Goal: Information Seeking & Learning: Learn about a topic

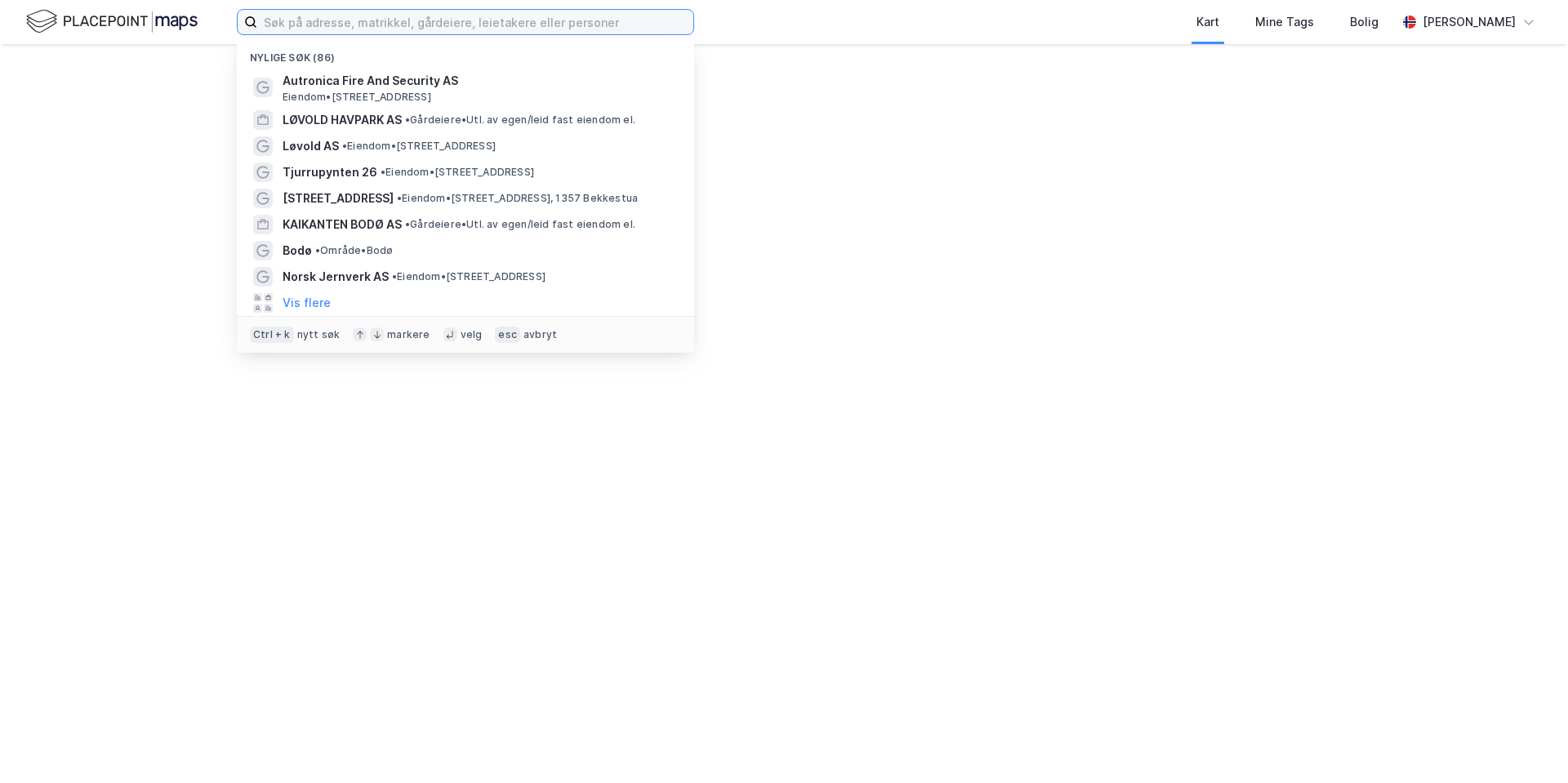
click at [293, 23] on input at bounding box center [475, 21] width 436 height 24
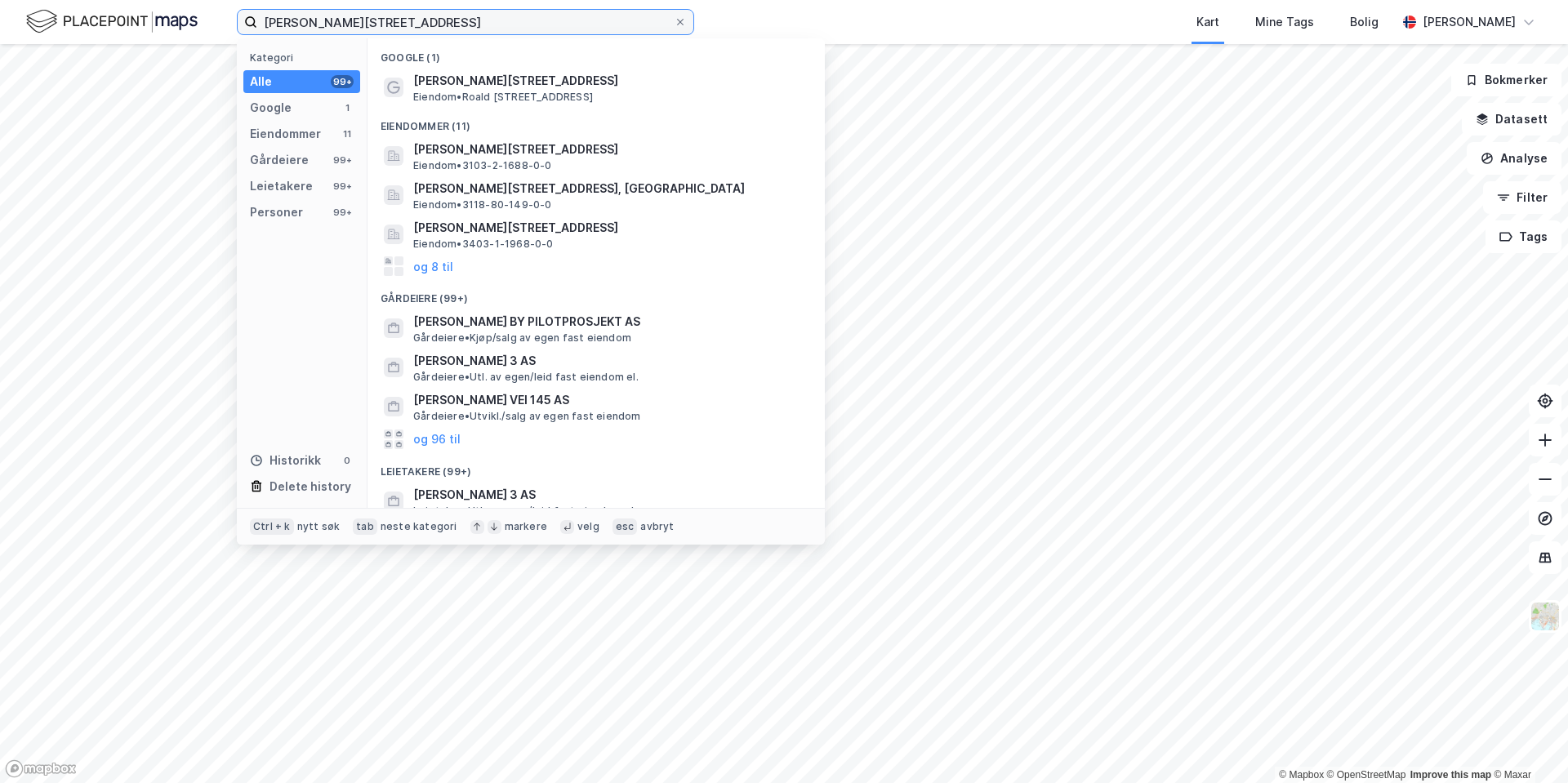
type input "[PERSON_NAME][STREET_ADDRESS]"
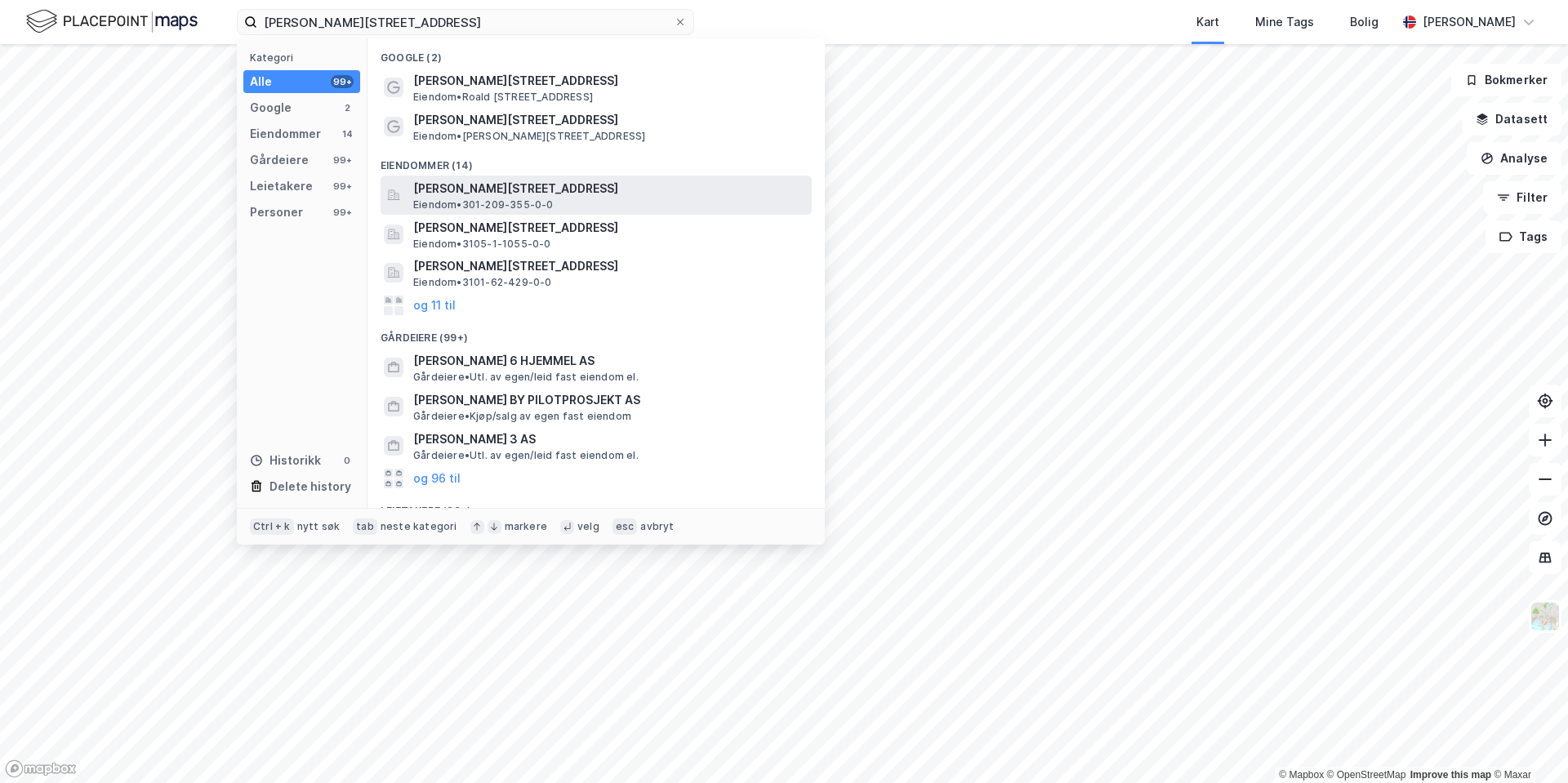
click at [658, 192] on span "[PERSON_NAME][STREET_ADDRESS]" at bounding box center [609, 189] width 392 height 19
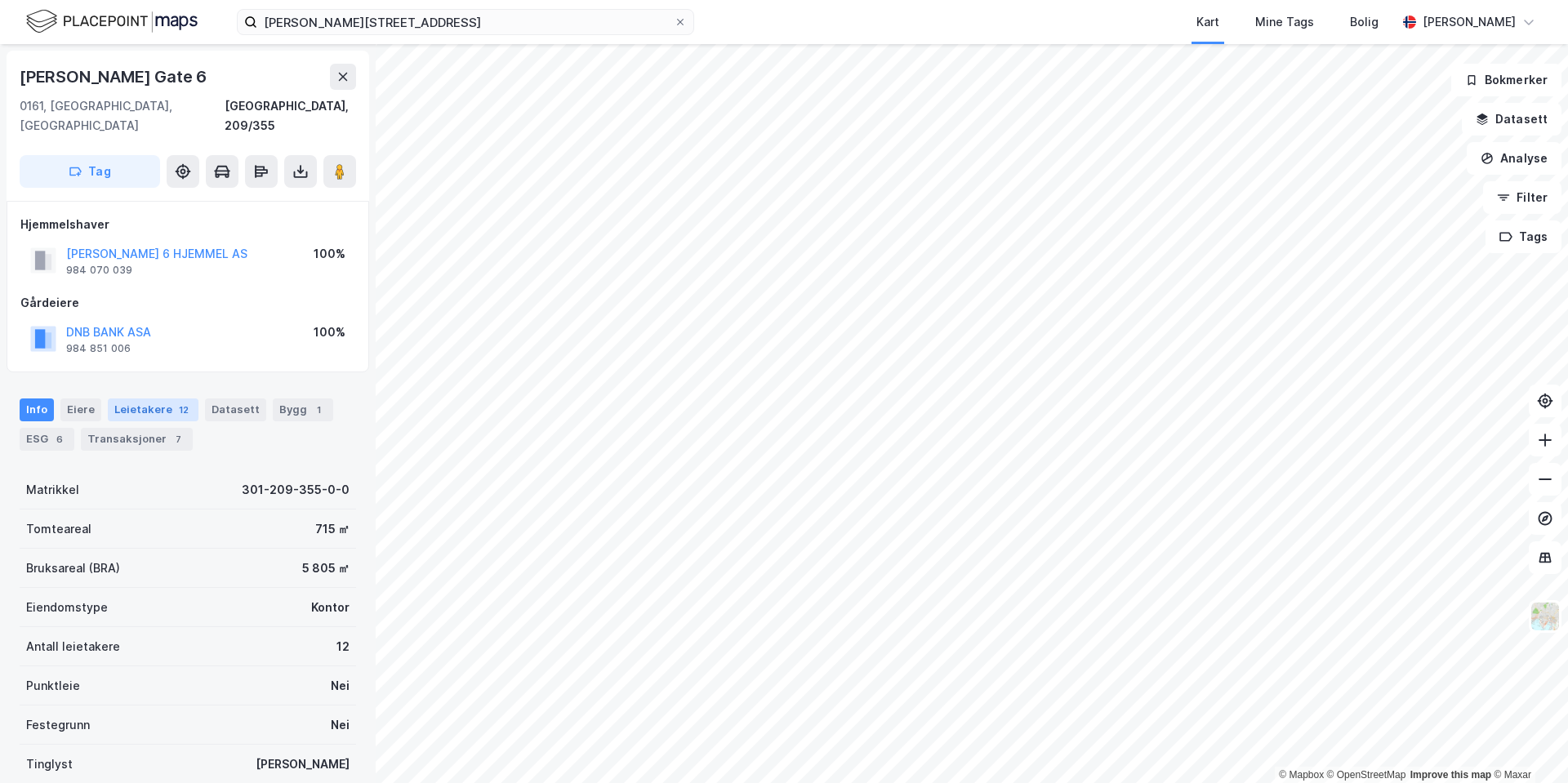
click at [137, 398] on div "Leietakere 12" at bounding box center [153, 410] width 91 height 23
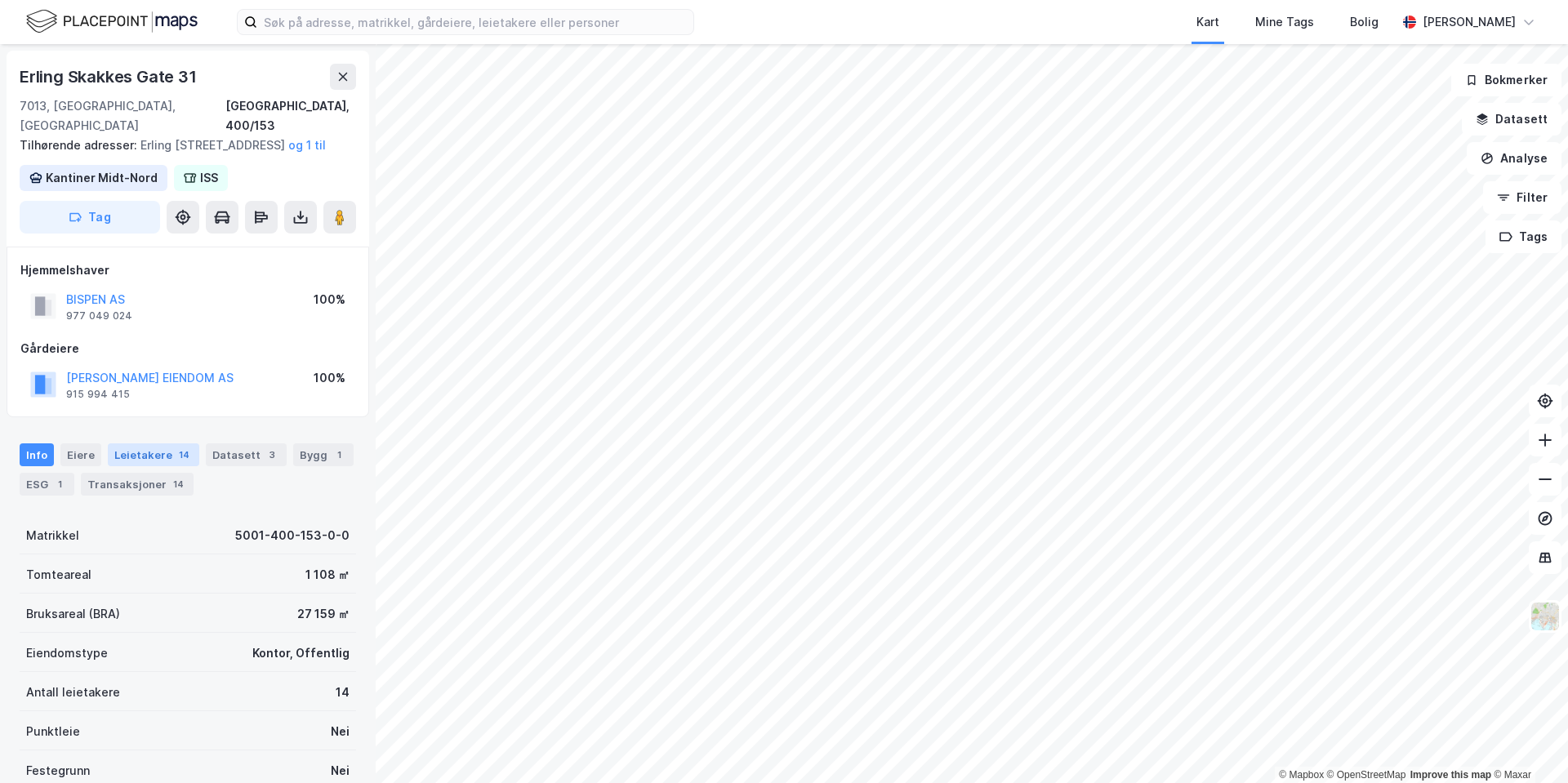
click at [141, 455] on div "Leietakere 14" at bounding box center [153, 455] width 91 height 23
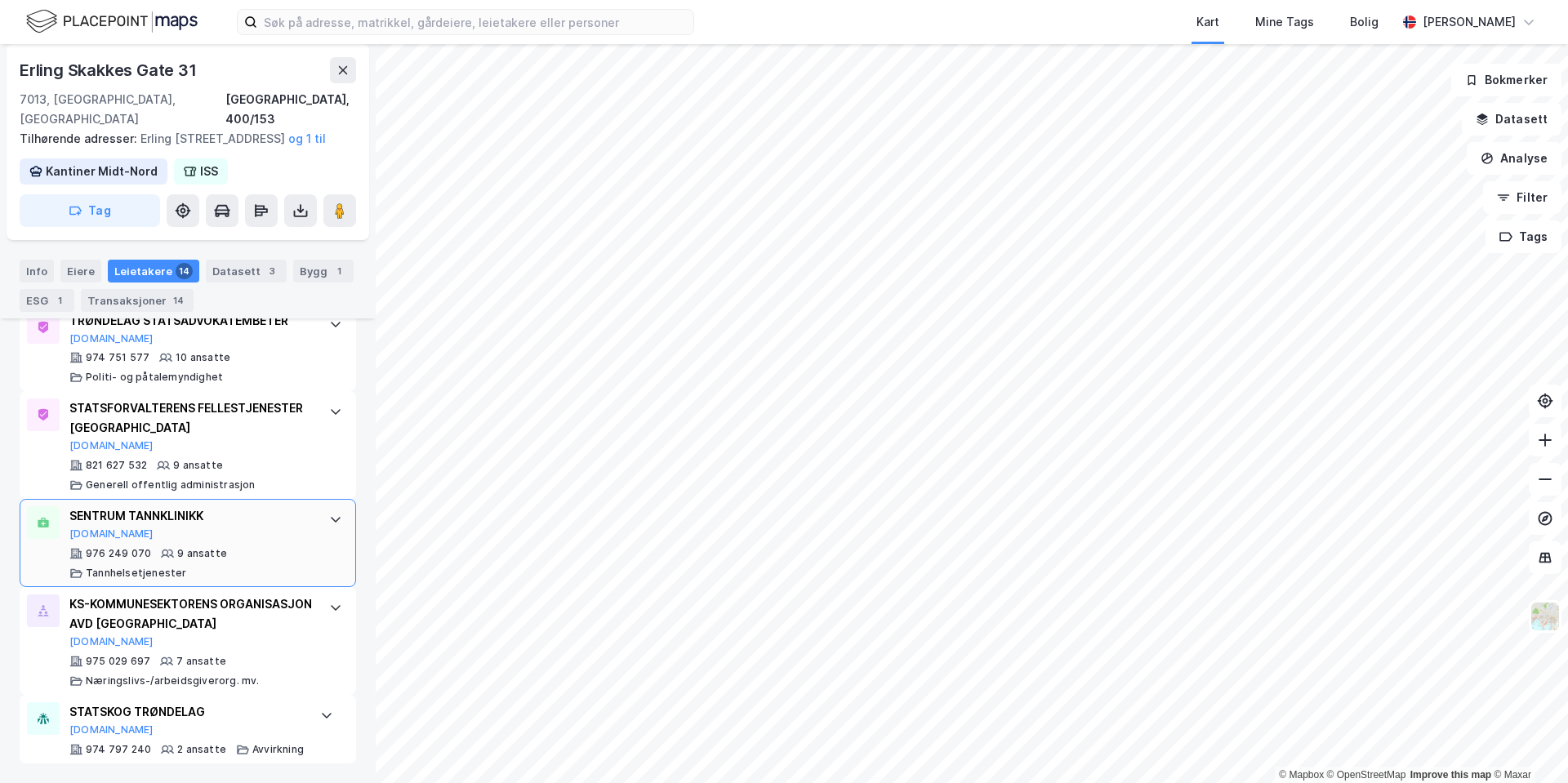
scroll to position [1406, 0]
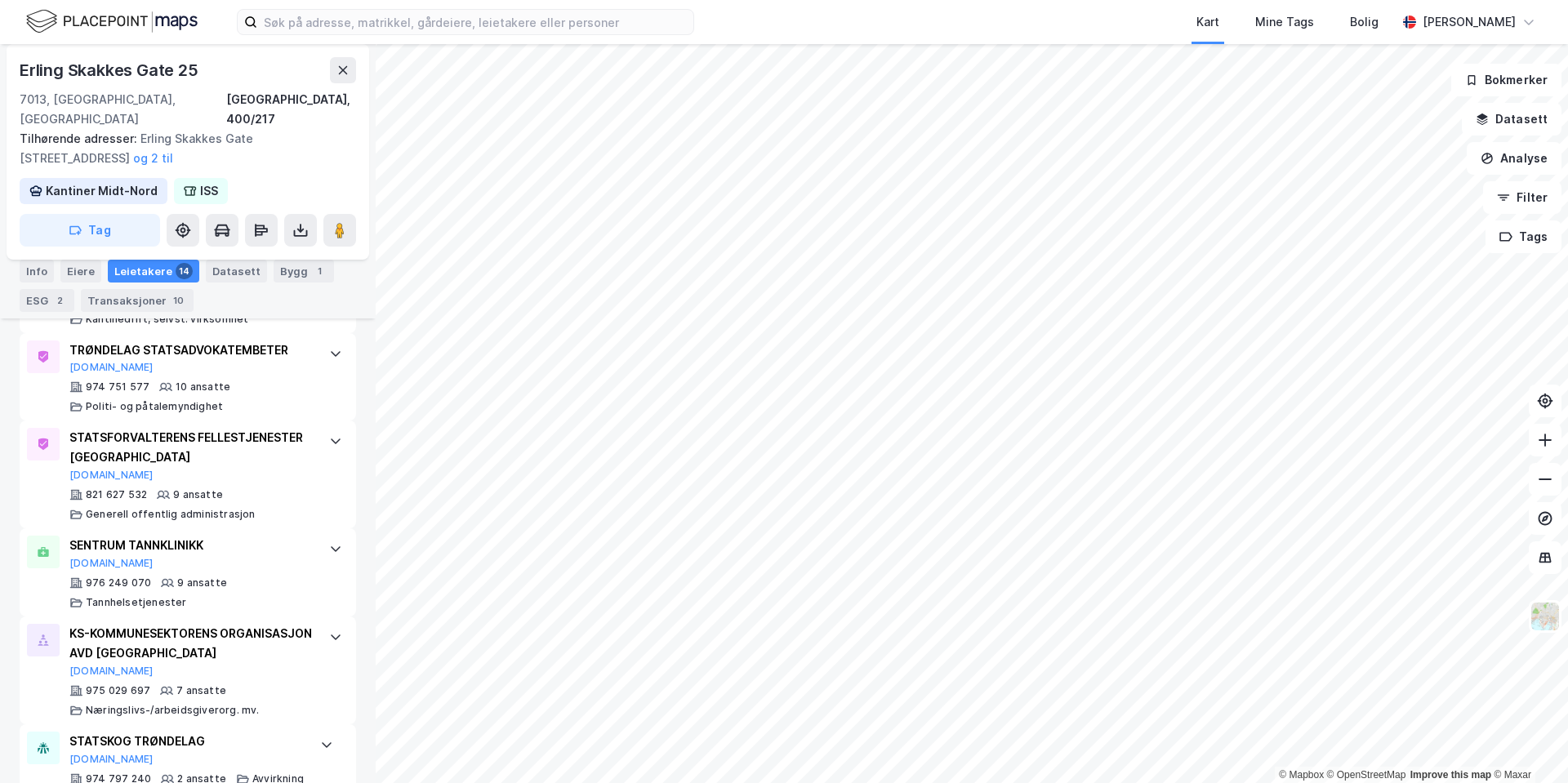
scroll to position [1406, 0]
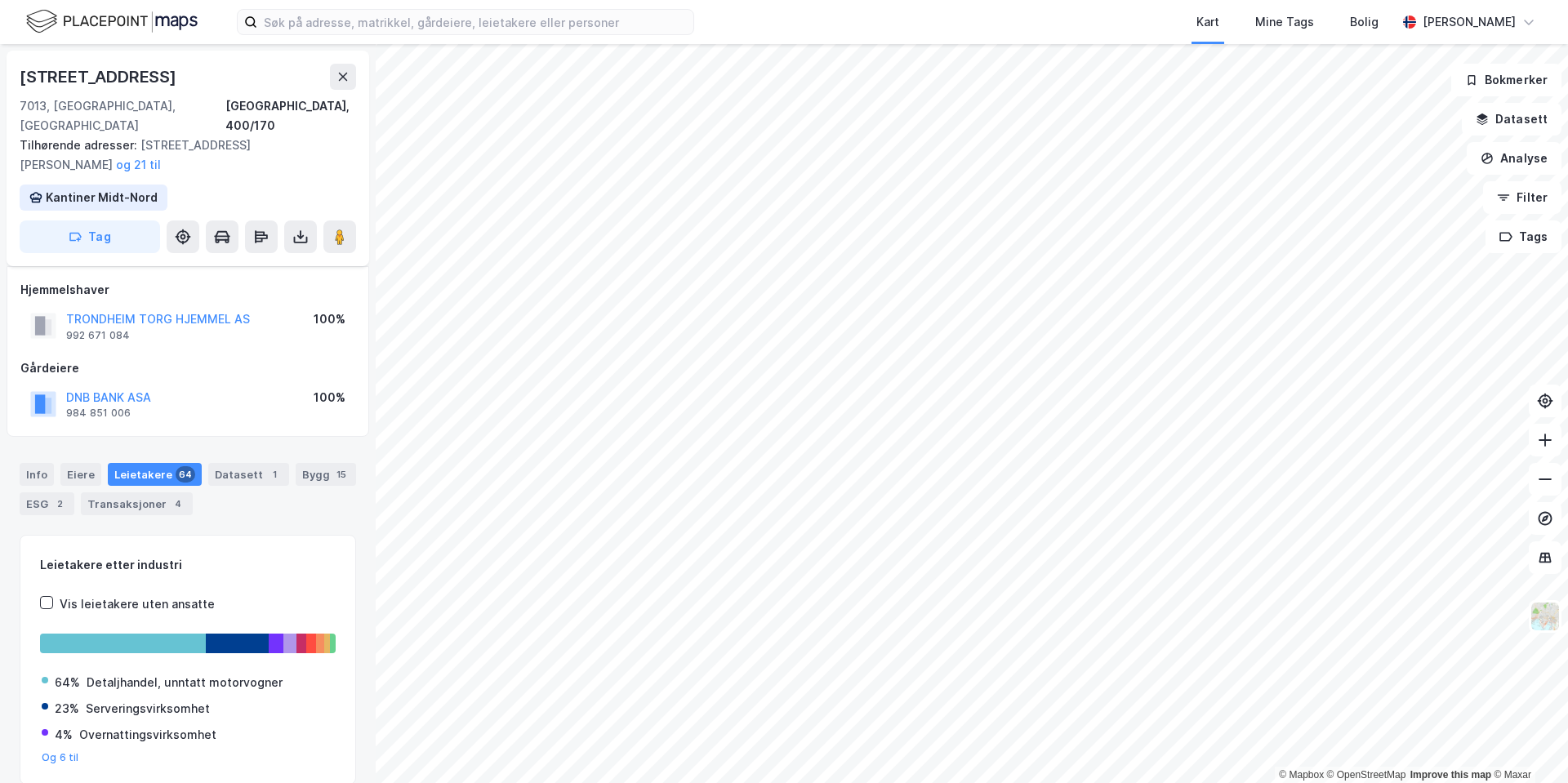
scroll to position [47, 0]
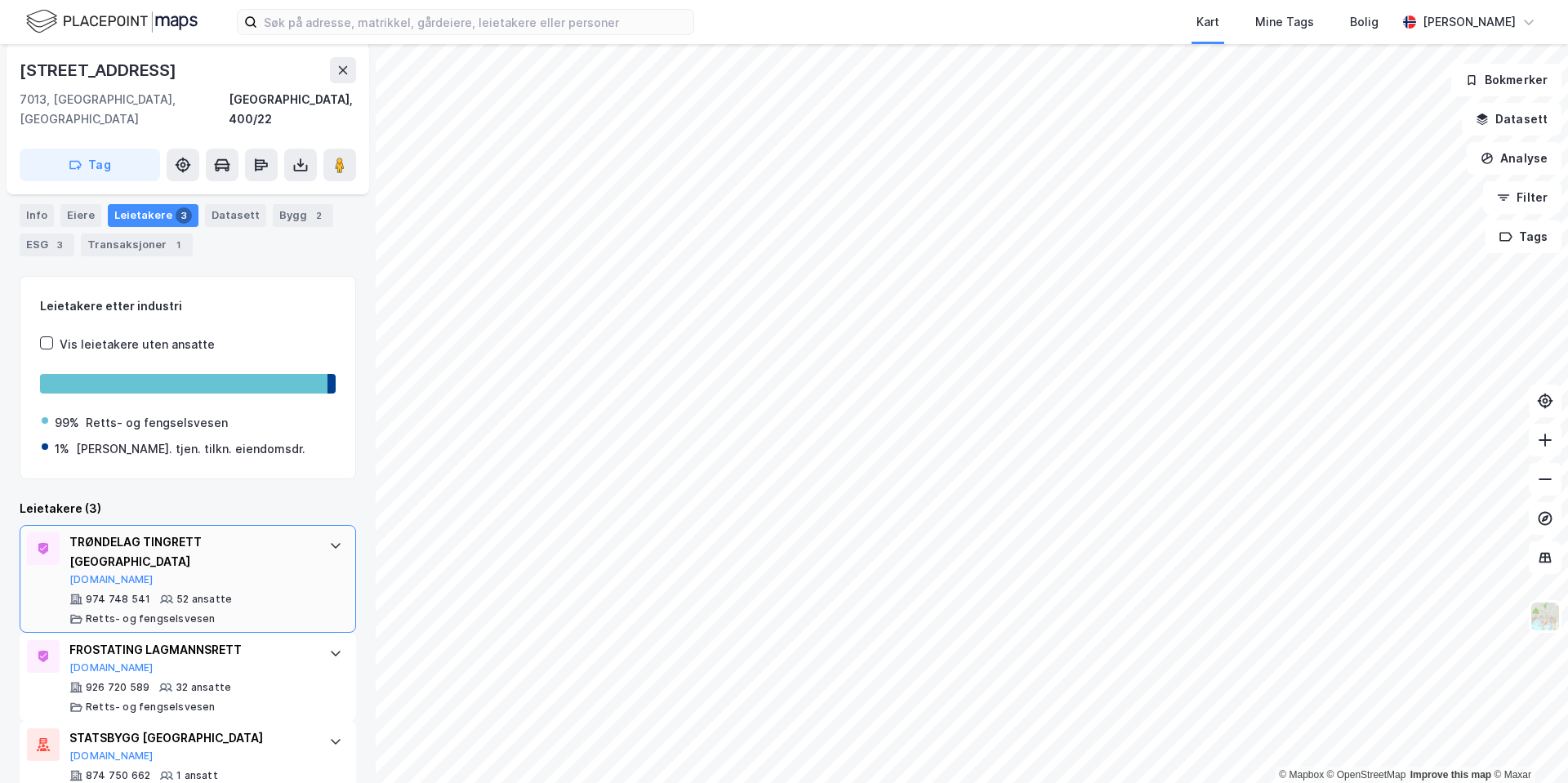
scroll to position [201, 0]
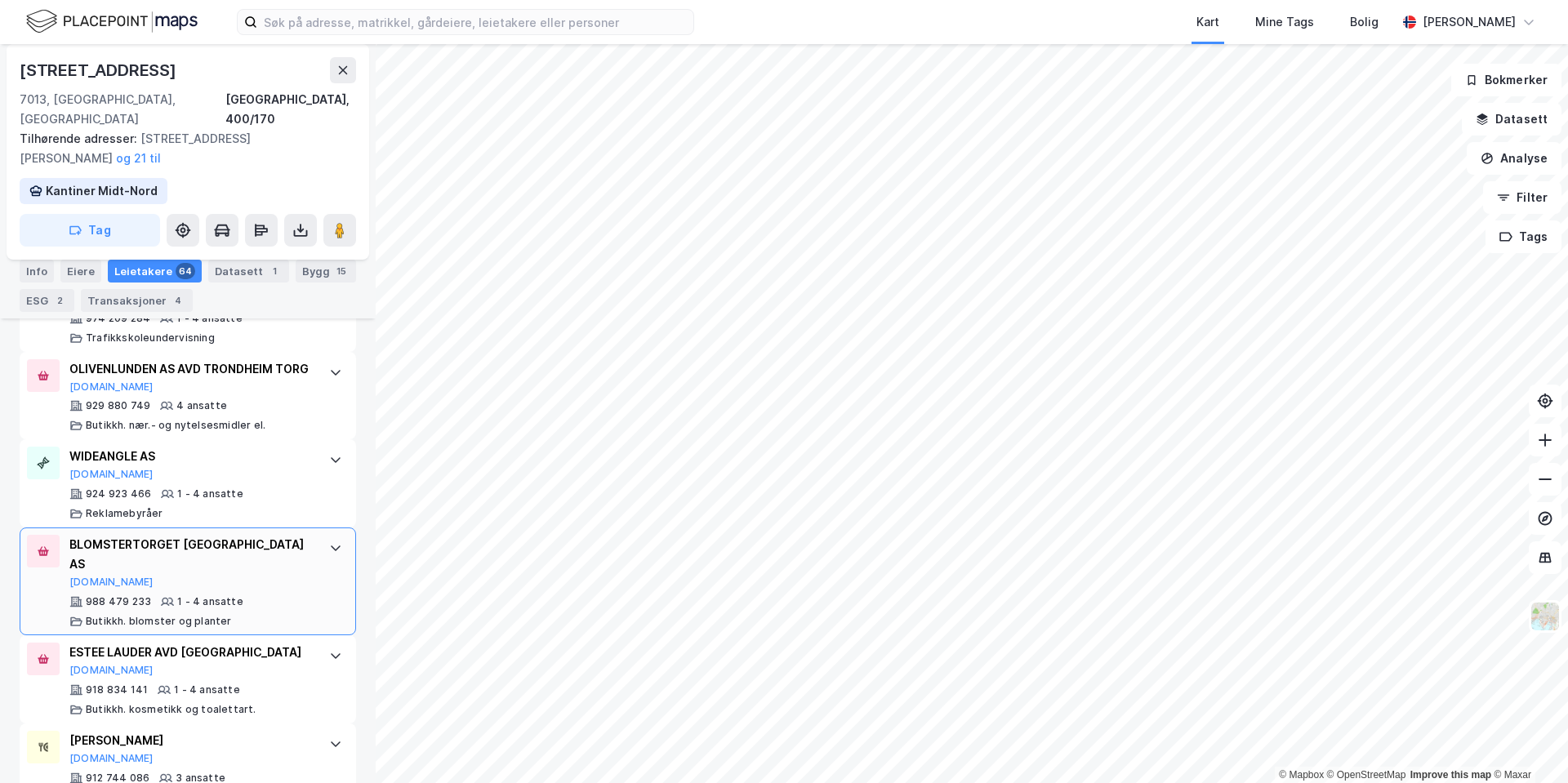
scroll to position [6124, 0]
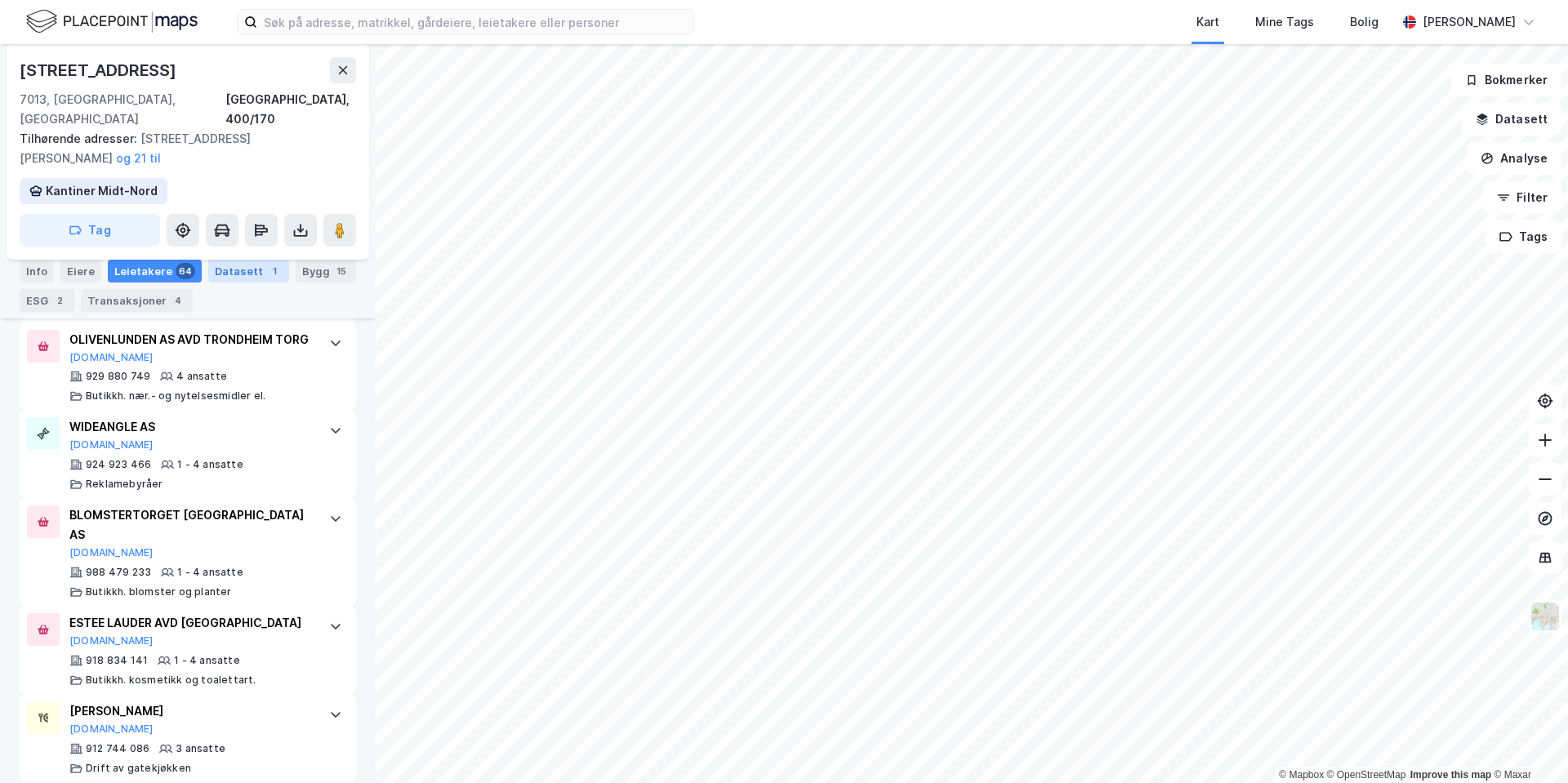
click at [244, 273] on div "Datasett 1" at bounding box center [248, 271] width 80 height 23
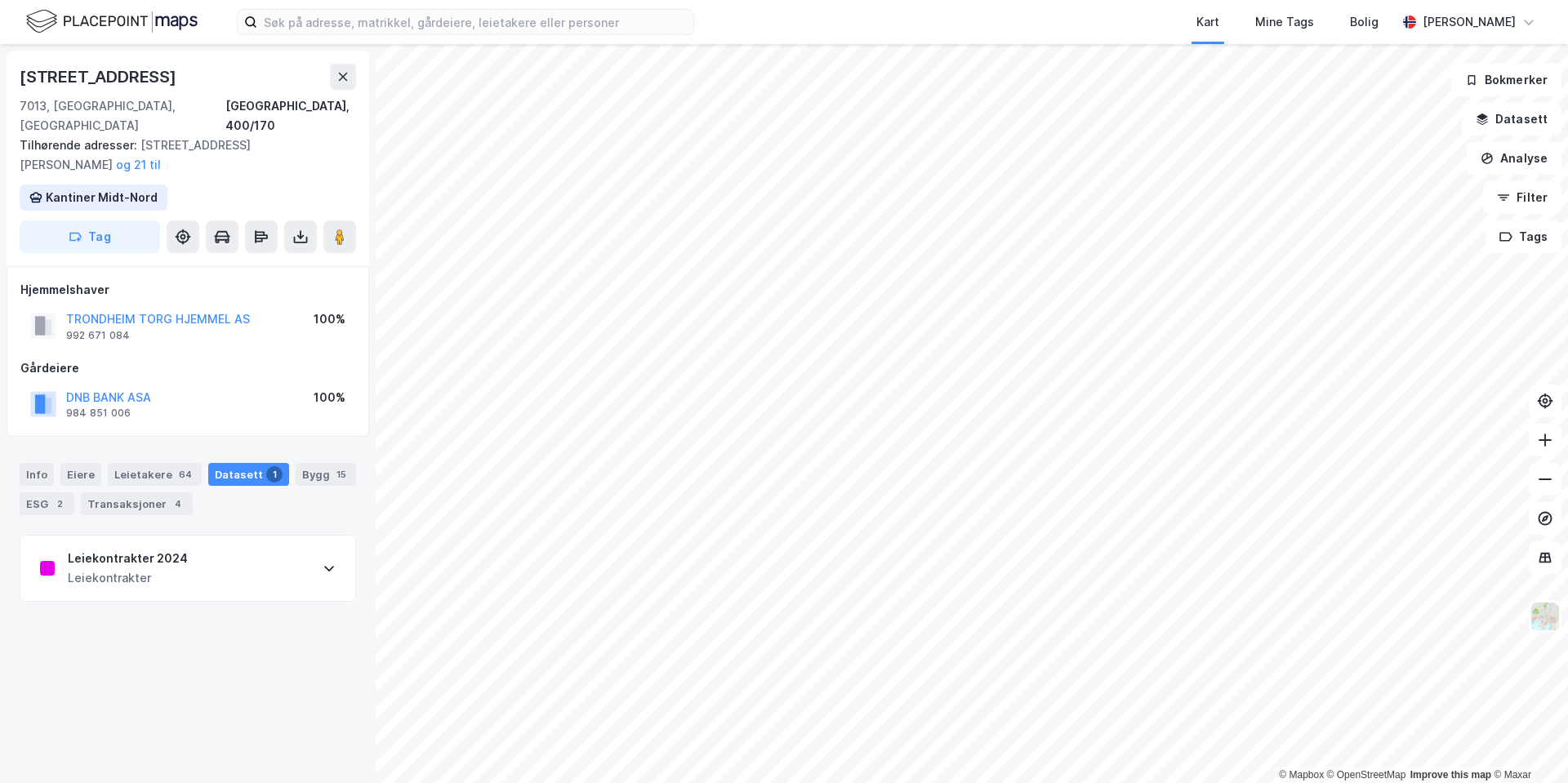
click at [278, 549] on div "Leiekontrakter 2024 Leiekontrakter" at bounding box center [188, 568] width 335 height 65
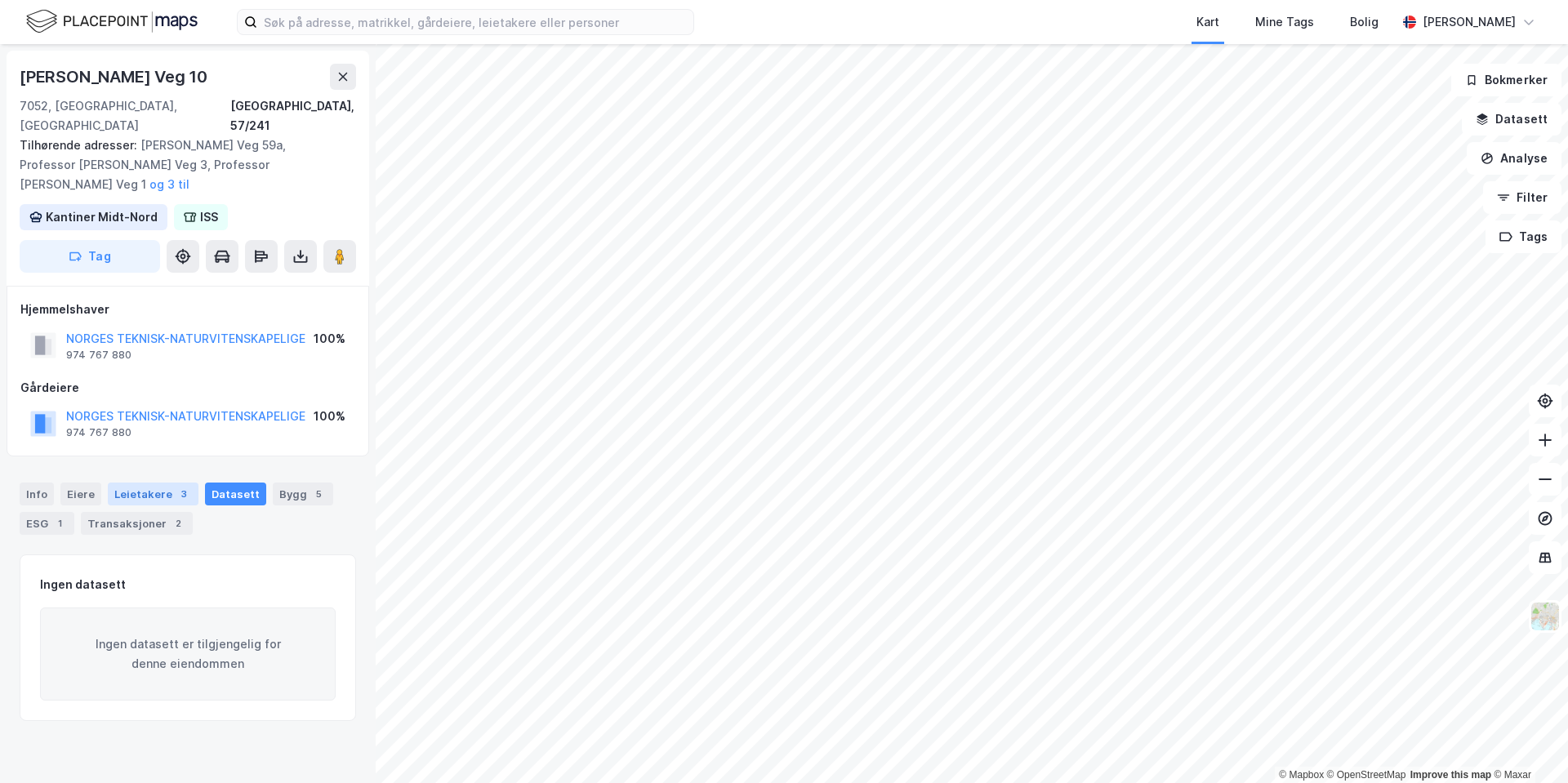
click at [175, 485] on div "3" at bounding box center [183, 493] width 16 height 16
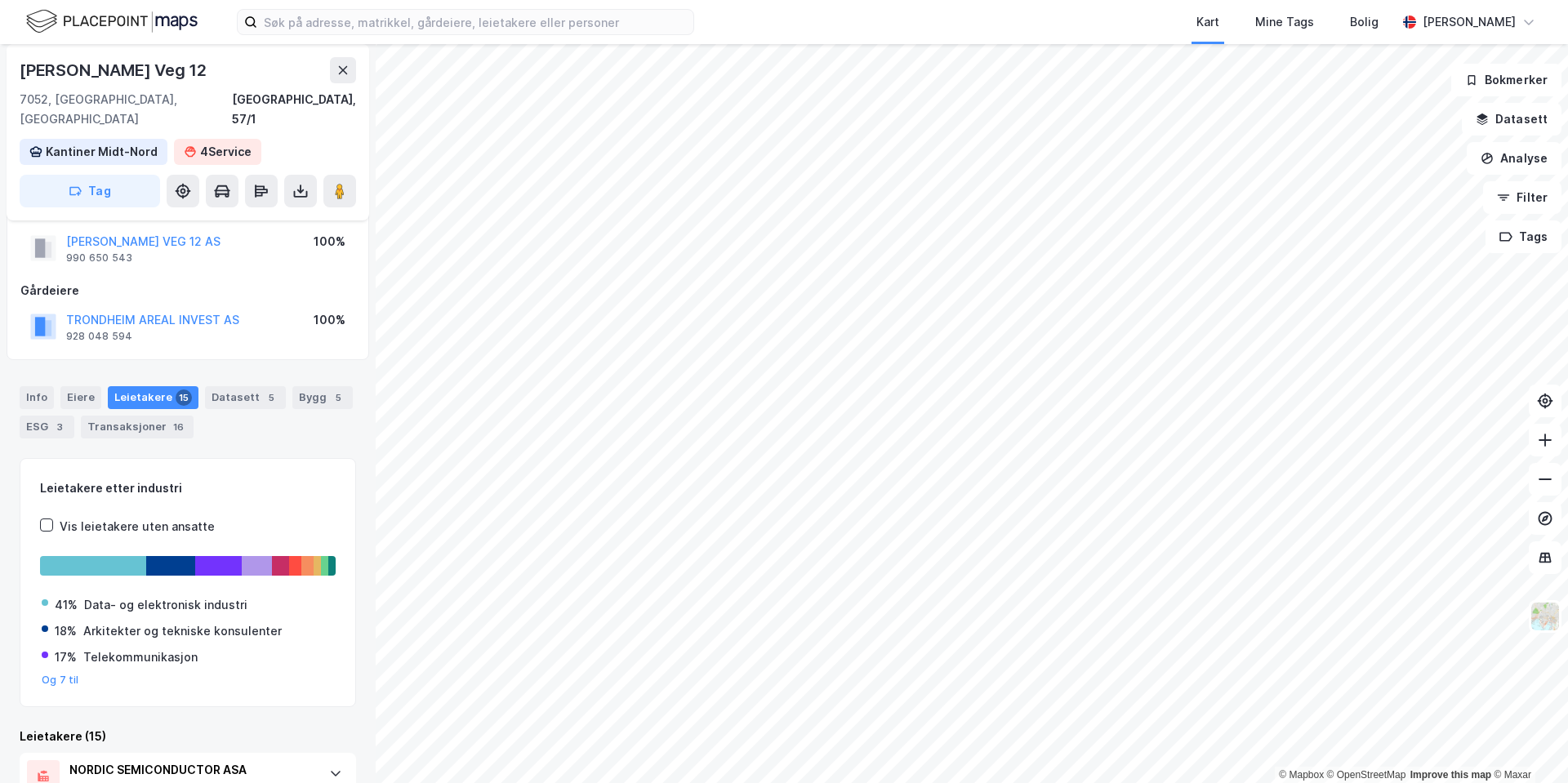
scroll to position [36, 0]
click at [247, 389] on div "Datasett 5" at bounding box center [245, 400] width 80 height 23
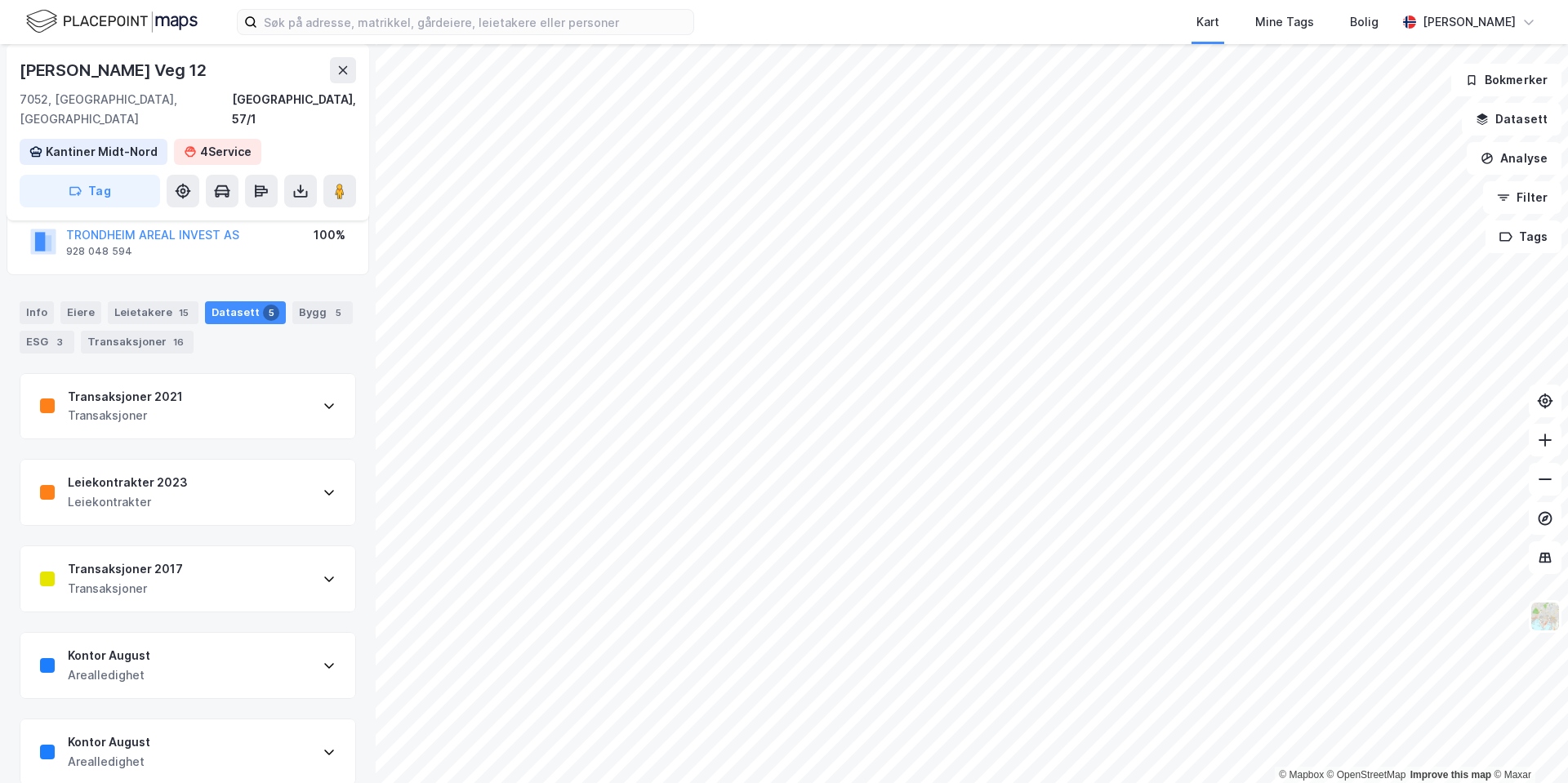
scroll to position [126, 0]
click at [323, 657] on icon at bounding box center [329, 663] width 13 height 13
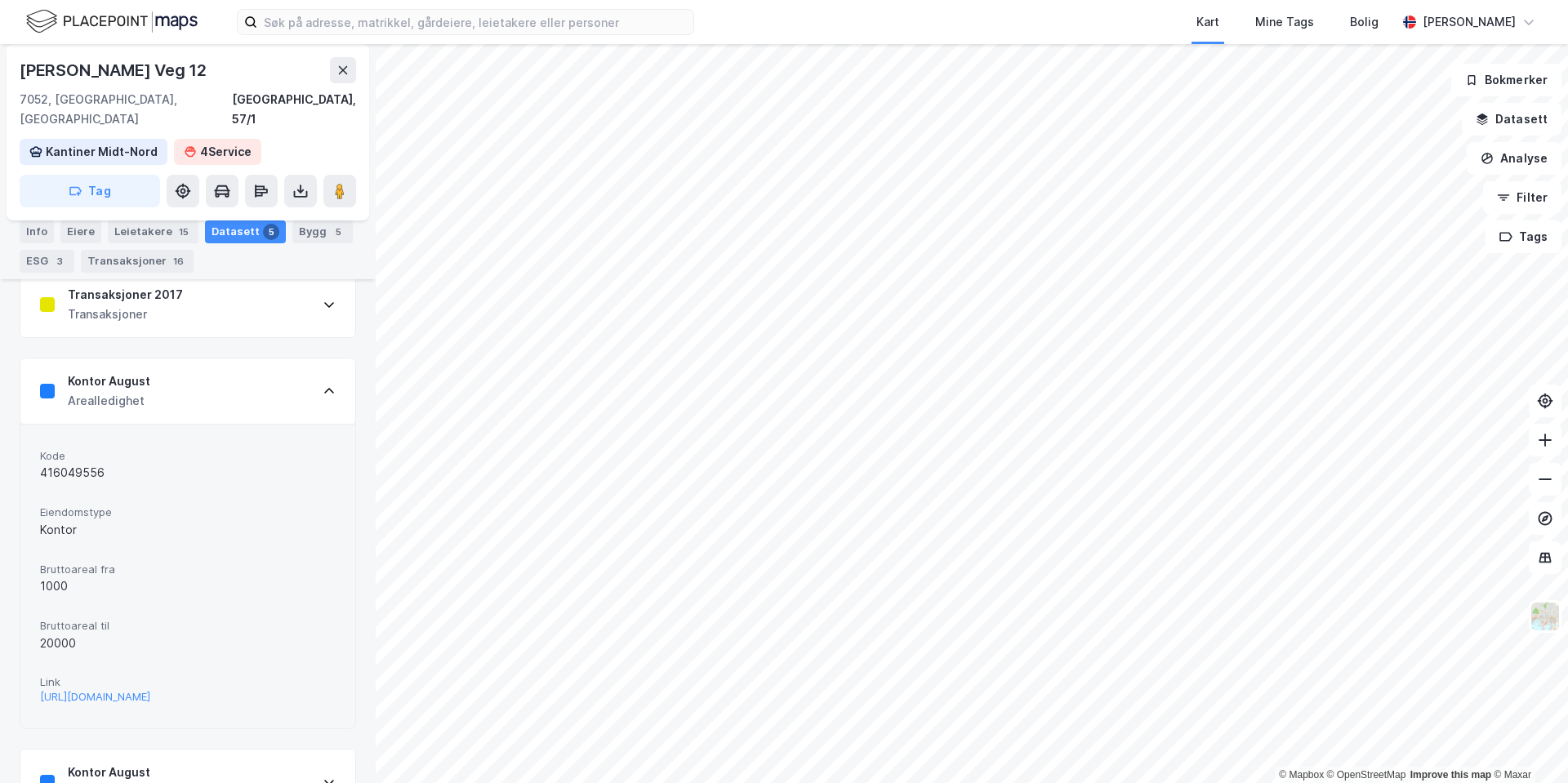
scroll to position [445, 0]
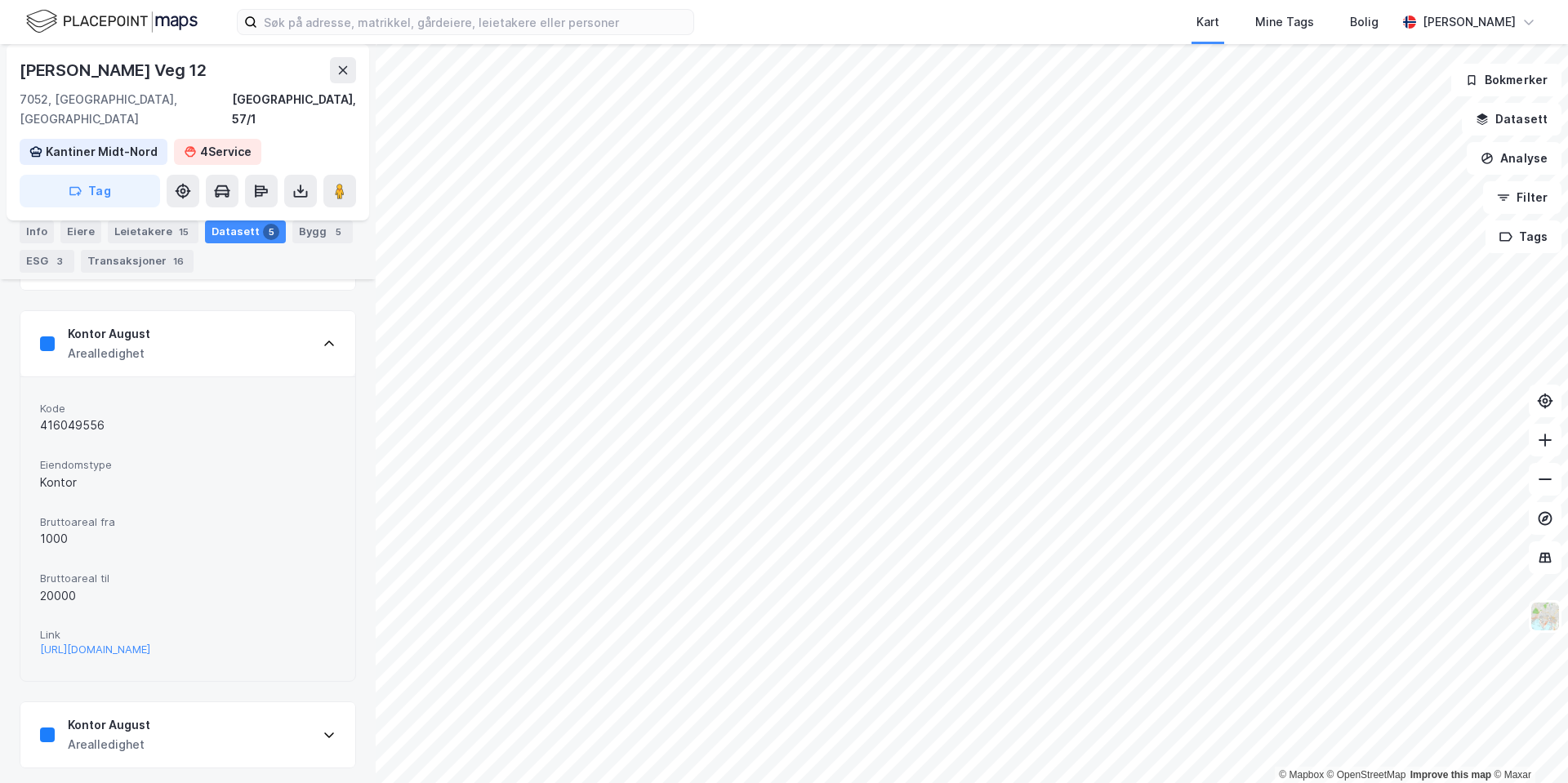
click at [289, 727] on div "Kontor August Arealledighet" at bounding box center [188, 735] width 335 height 65
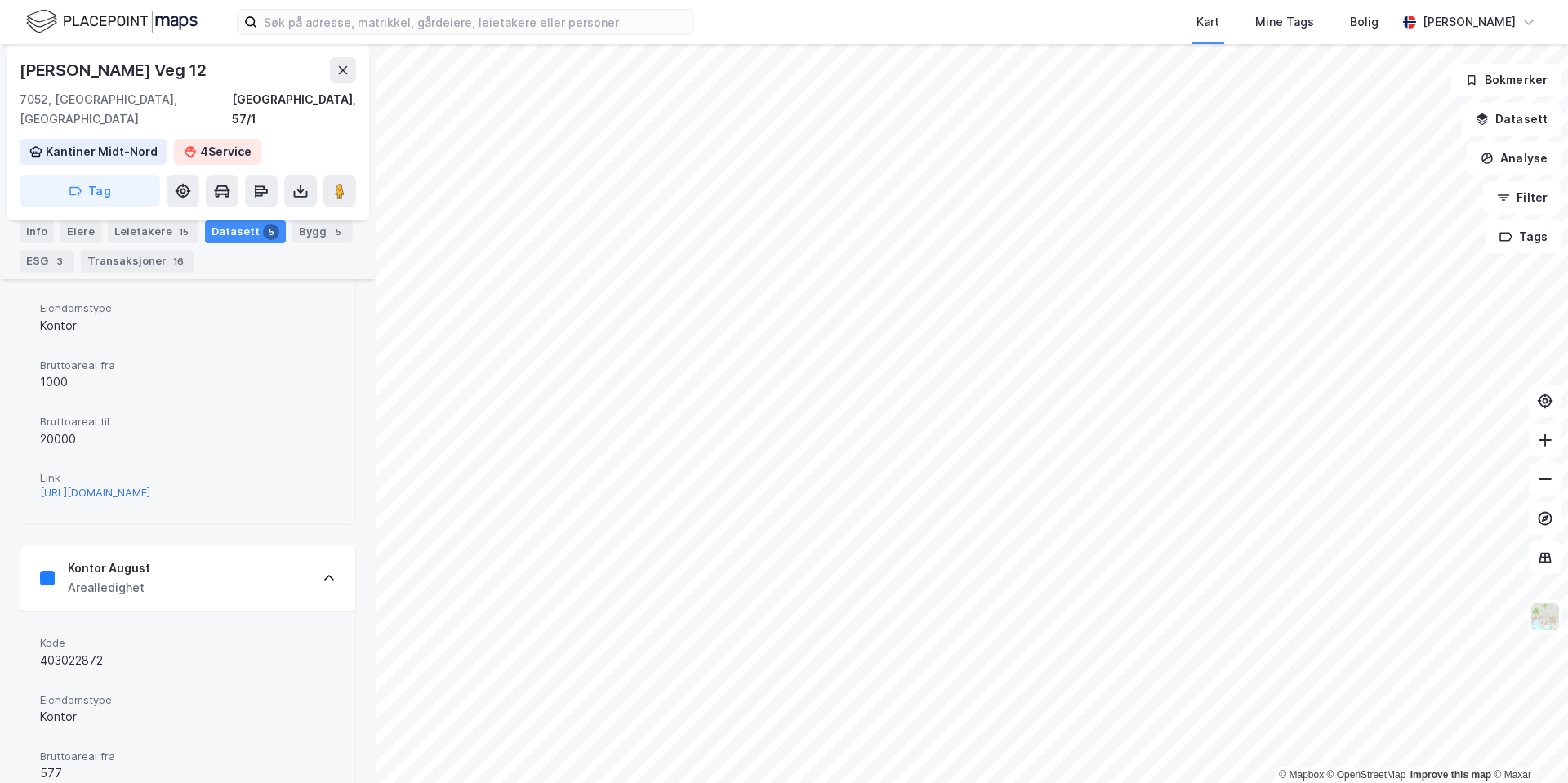
scroll to position [601, 0]
click at [150, 486] on div "https://www.finn.no/realestate/businessrent/ad.html?finnkode=416049556&fks=4160…" at bounding box center [95, 493] width 110 height 14
